Goal: Task Accomplishment & Management: Manage account settings

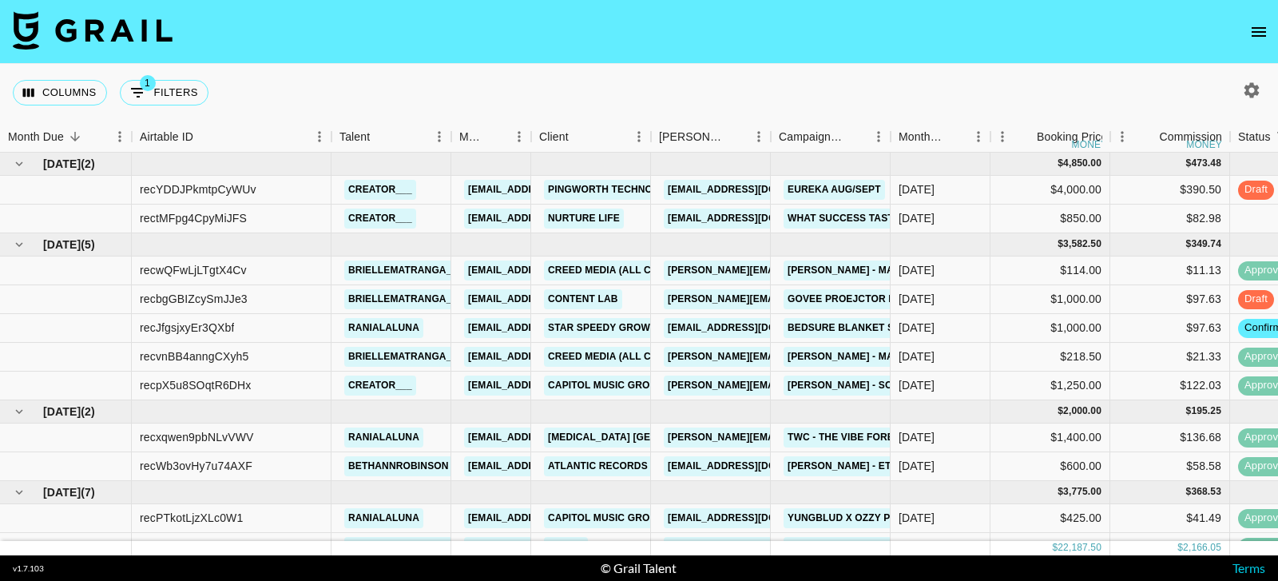
click at [745, 81] on div "Columns 1 Filters + Booking" at bounding box center [639, 93] width 1278 height 58
click at [625, 298] on div "Content Lab" at bounding box center [591, 299] width 120 height 29
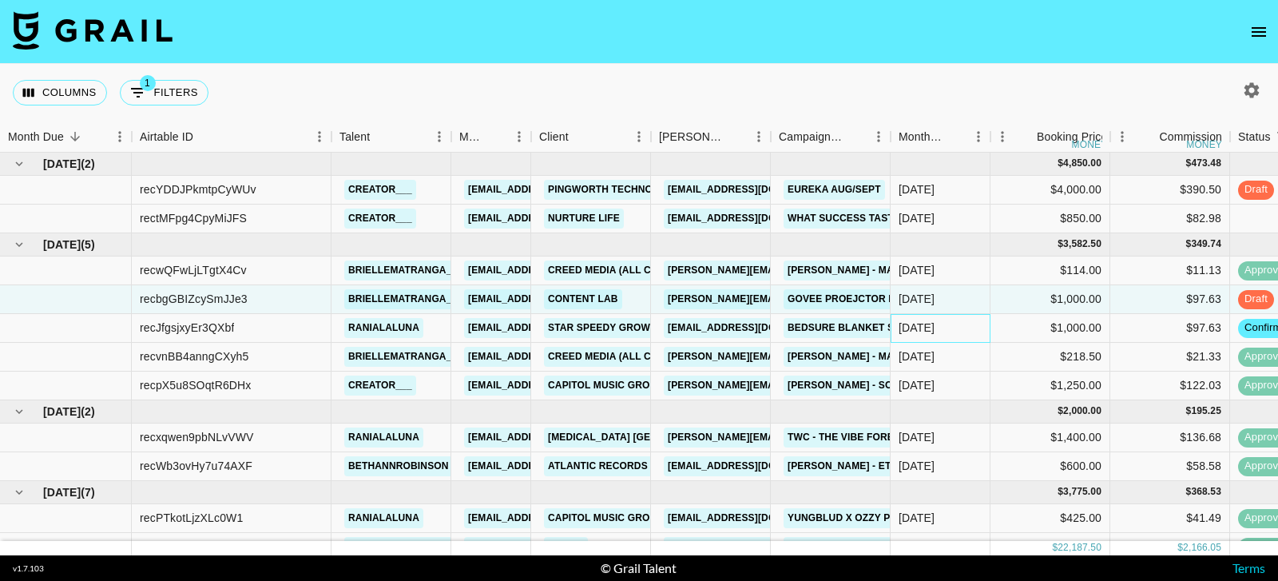
click at [977, 326] on div "[DATE]" at bounding box center [941, 328] width 100 height 29
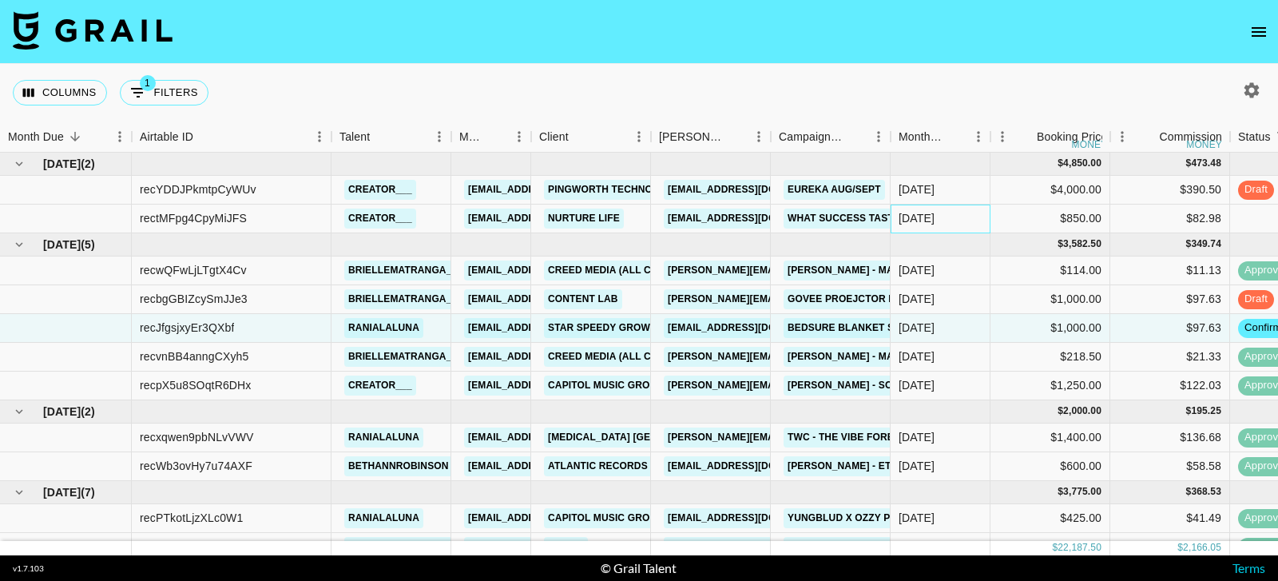
click at [989, 218] on div "[DATE]" at bounding box center [941, 218] width 100 height 29
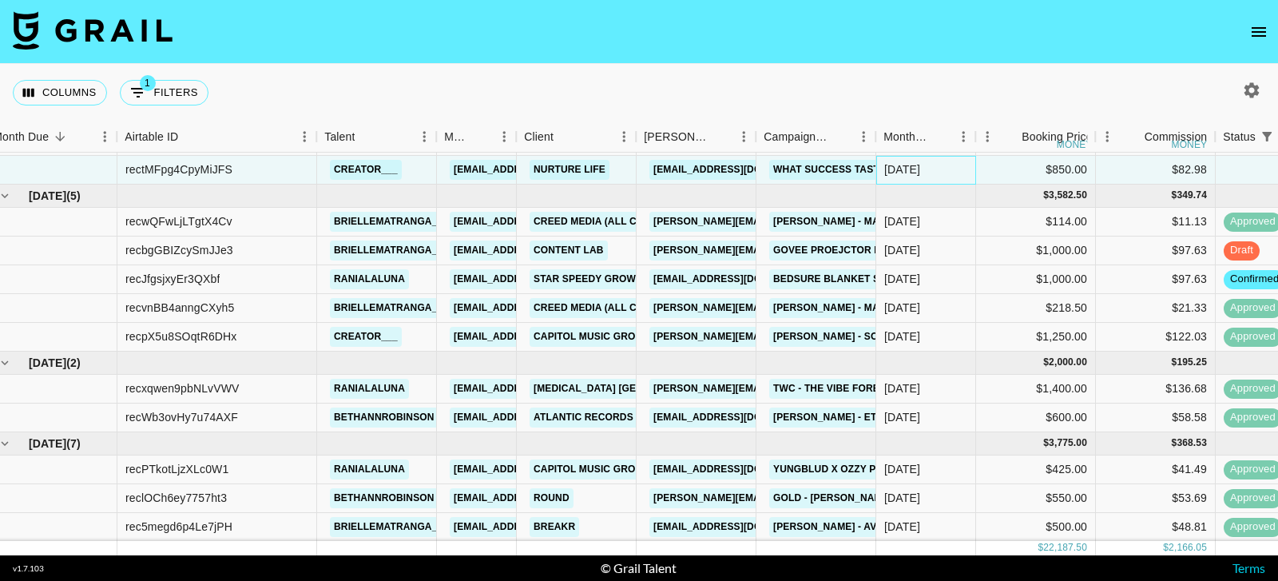
scroll to position [50, 14]
click at [986, 383] on div "$1,400.00" at bounding box center [1036, 388] width 120 height 29
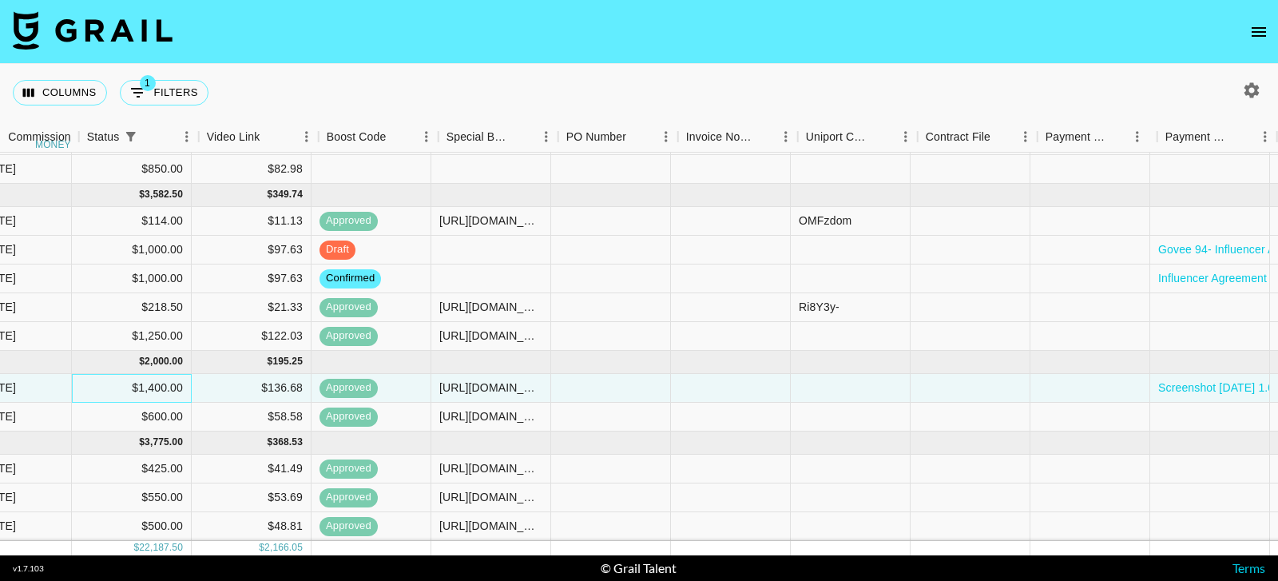
scroll to position [50, 1348]
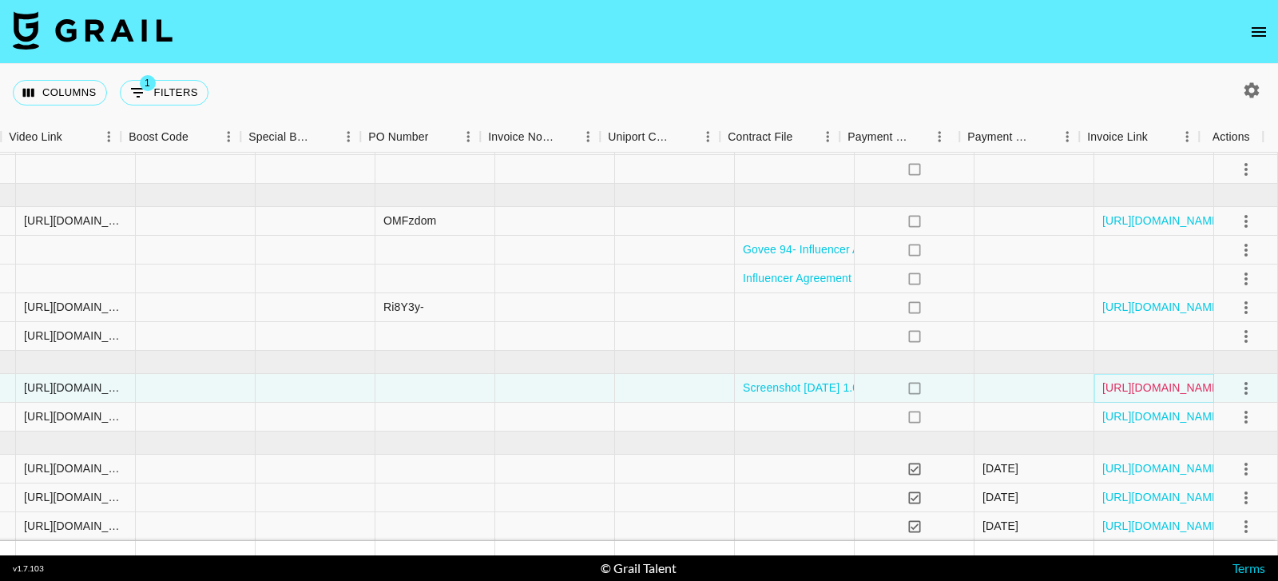
click at [1118, 384] on link "[URL][DOMAIN_NAME]" at bounding box center [1162, 387] width 121 height 16
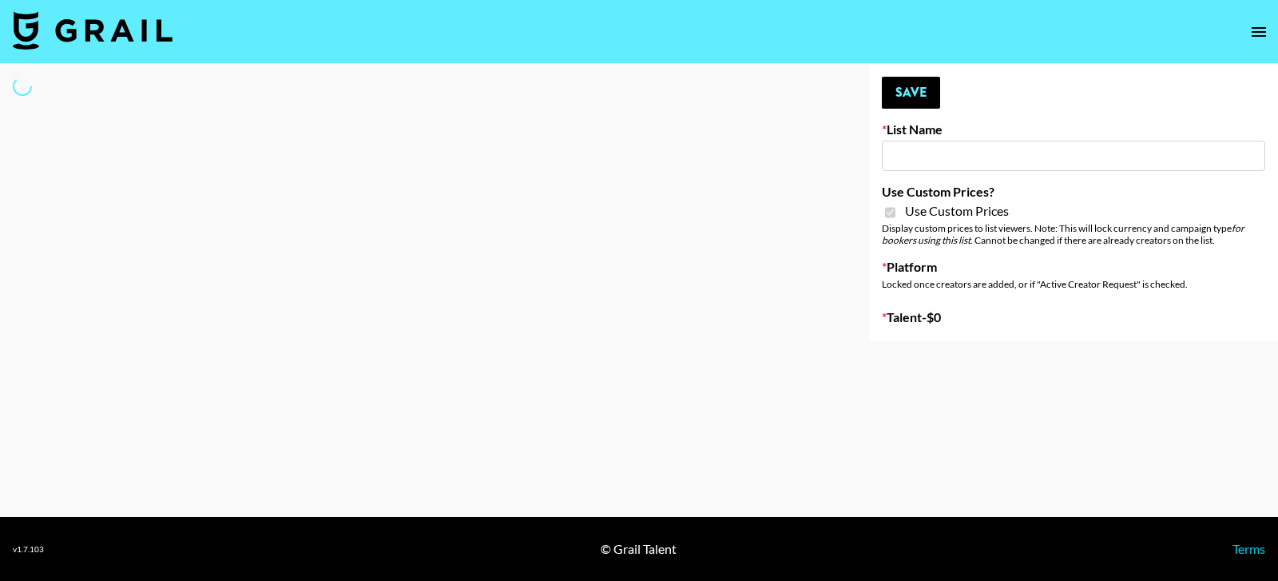
type input "PolyBuzz Campaign"
checkbox input "true"
select select "Brand"
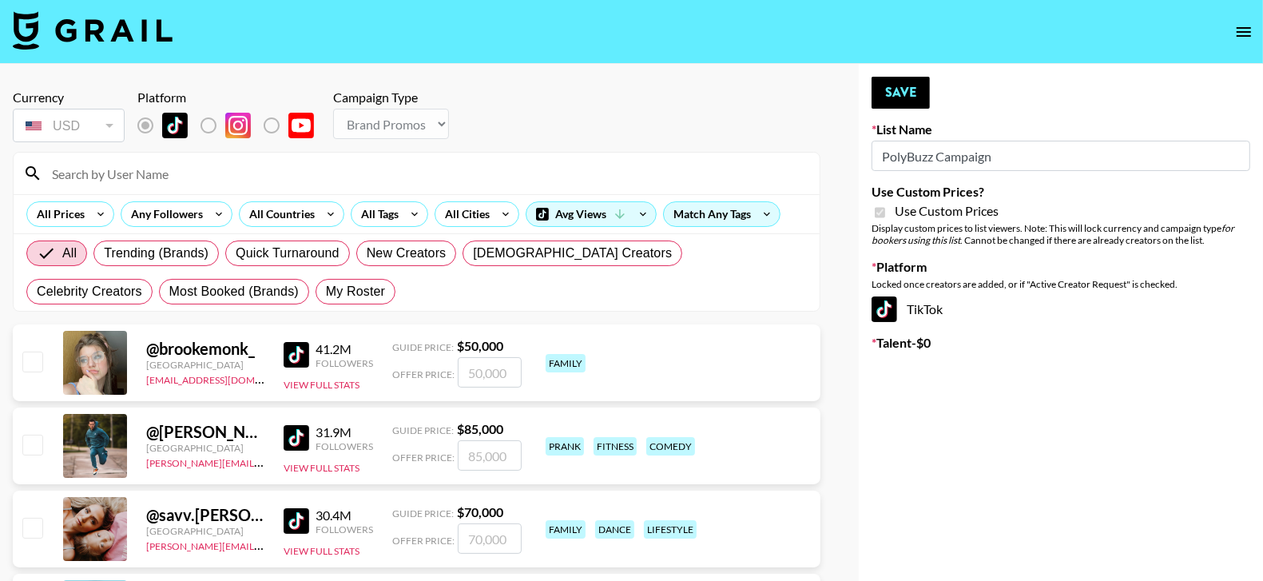
click at [528, 174] on input at bounding box center [426, 174] width 768 height 26
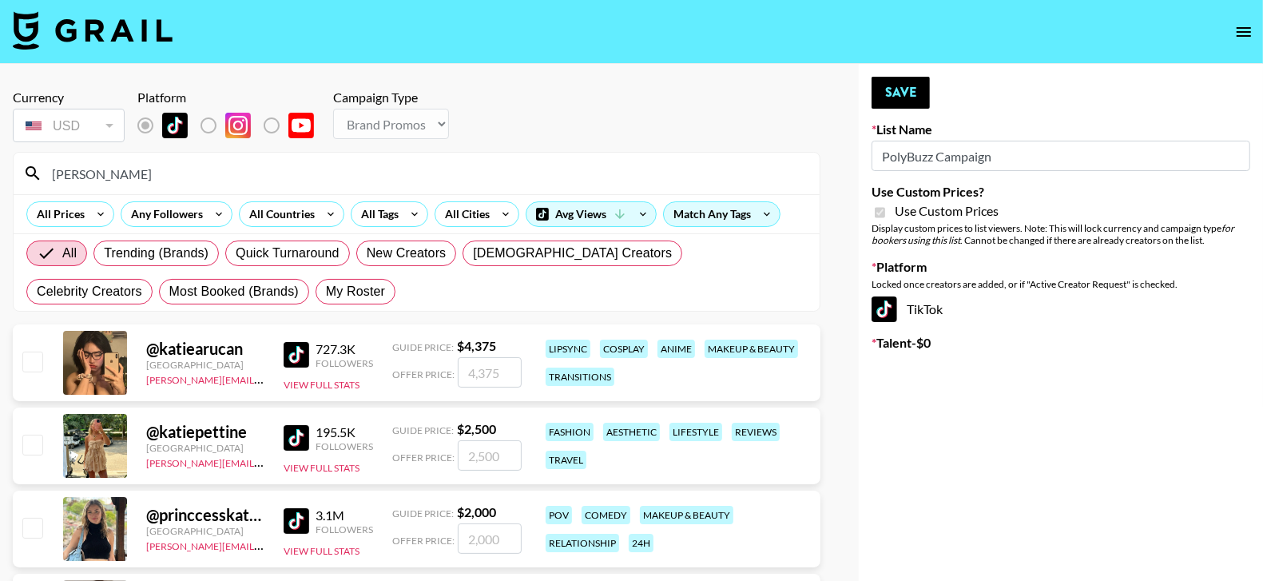
type input "katie_m"
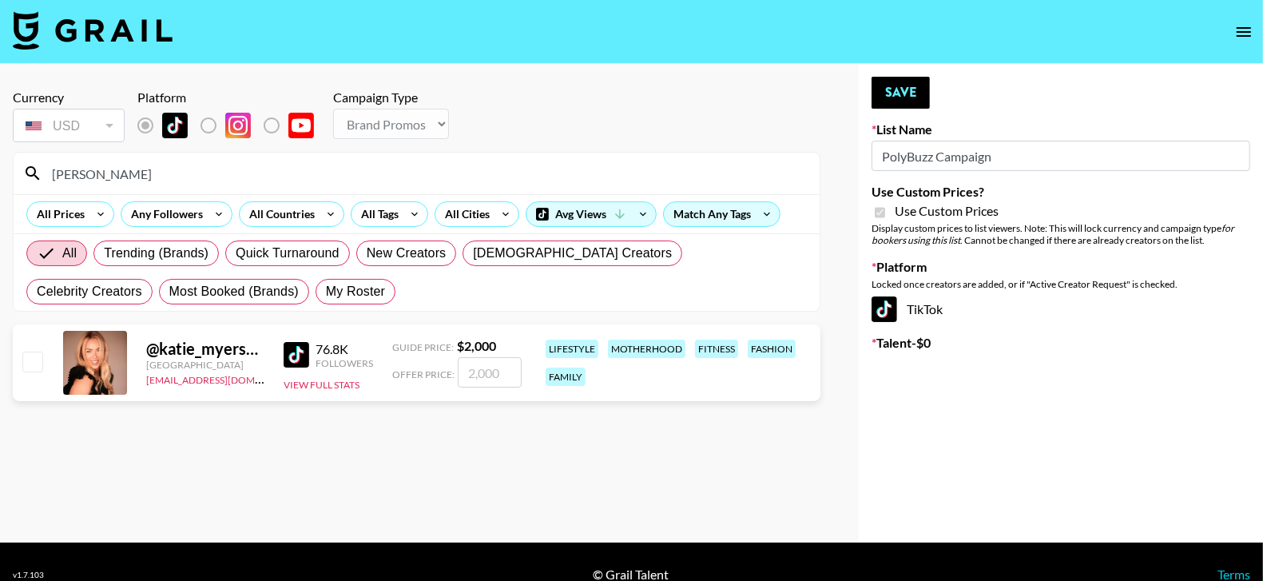
click at [30, 363] on input "checkbox" at bounding box center [31, 360] width 19 height 19
checkbox input "true"
type input "2000"
click at [1045, 396] on textarea at bounding box center [1068, 408] width 292 height 30
